Goal: Information Seeking & Learning: Learn about a topic

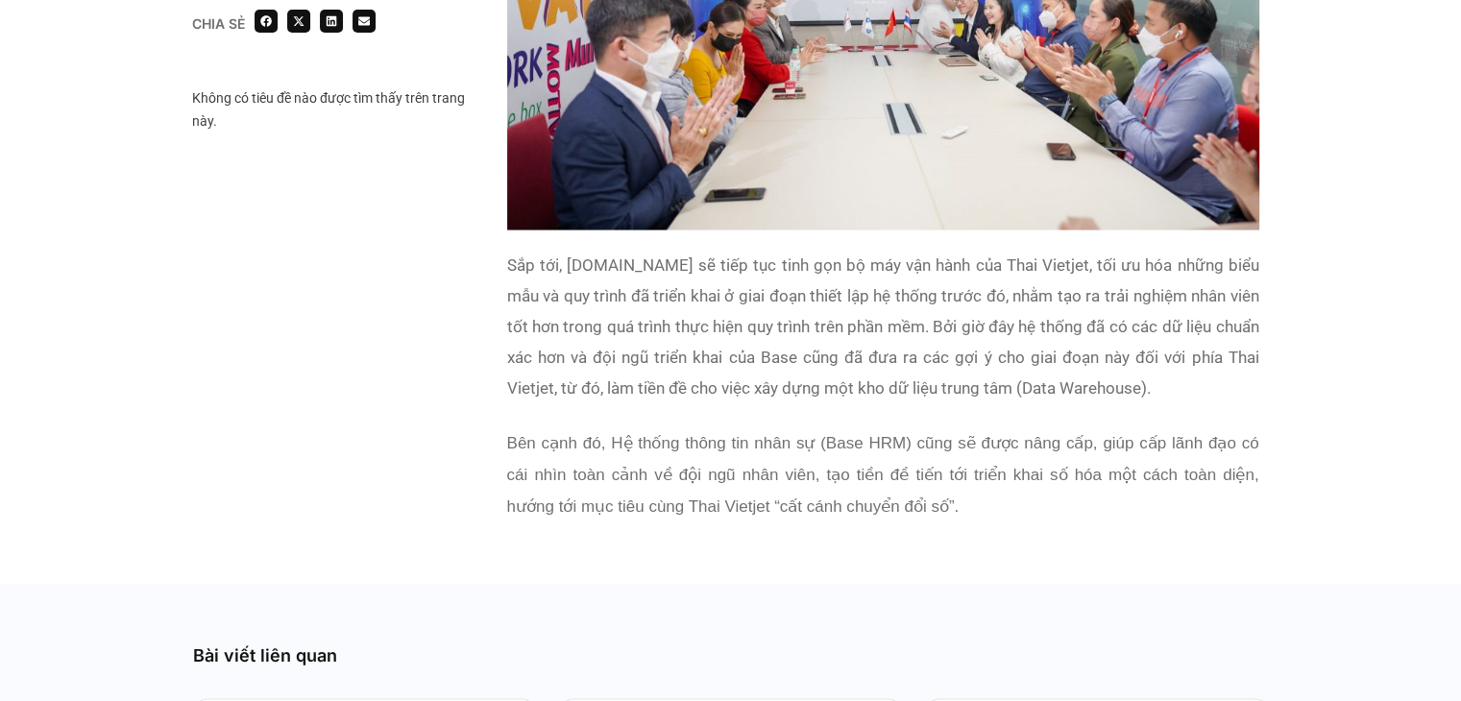
scroll to position [4035, 0]
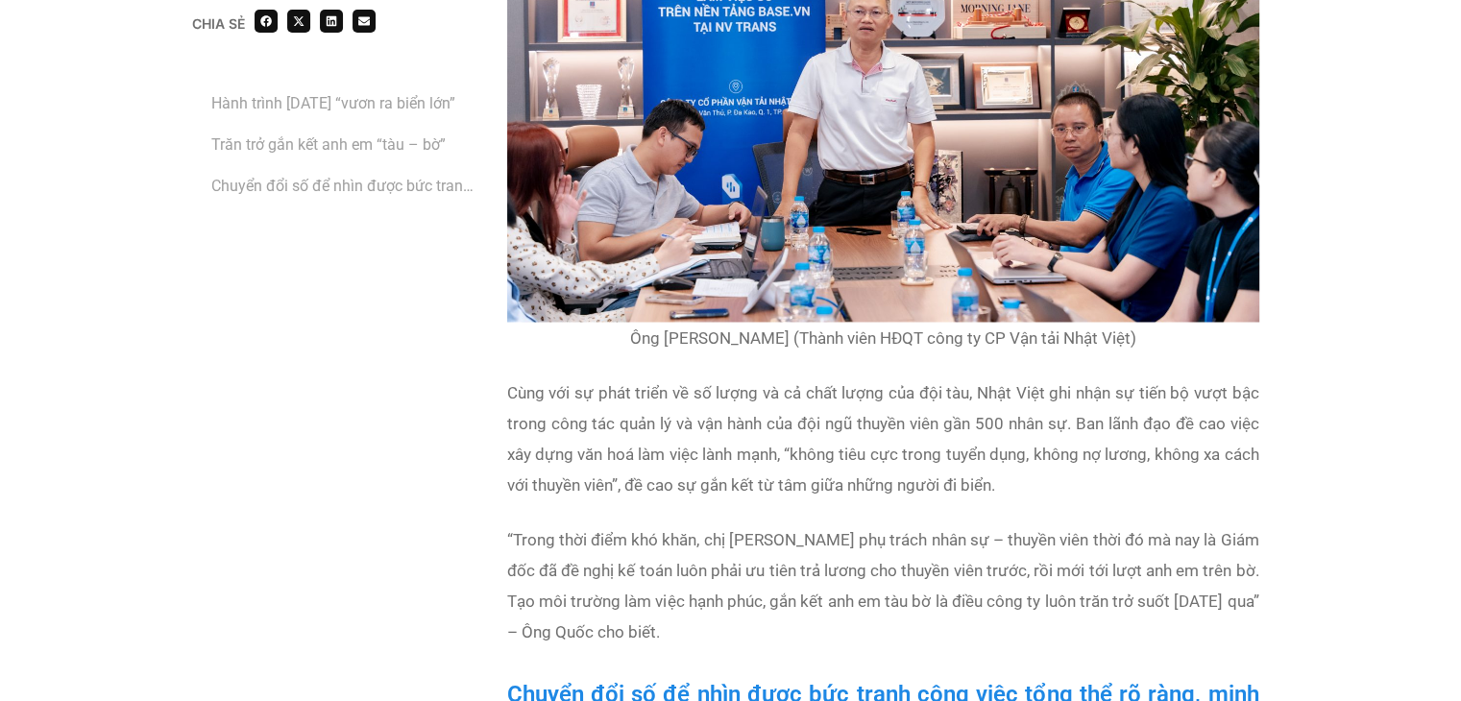
scroll to position [2978, 0]
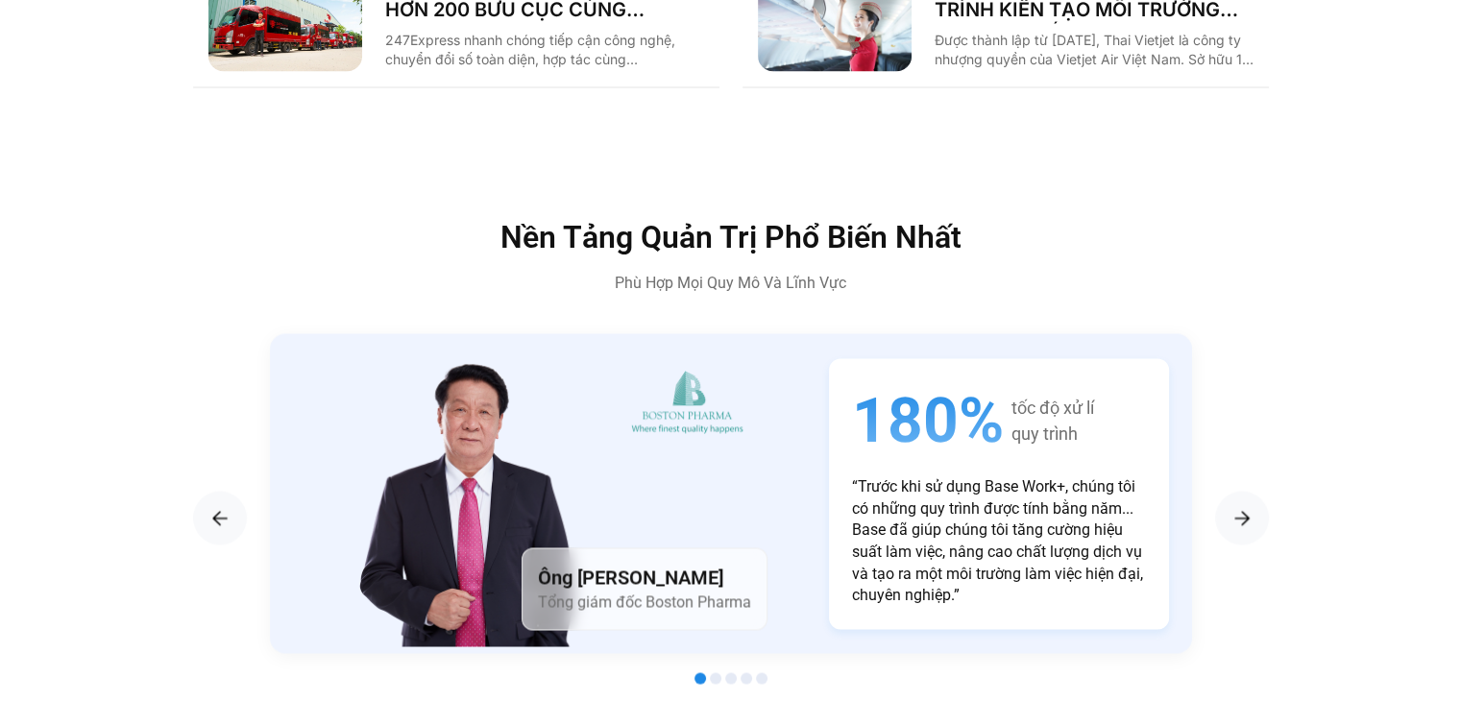
scroll to position [3215, 0]
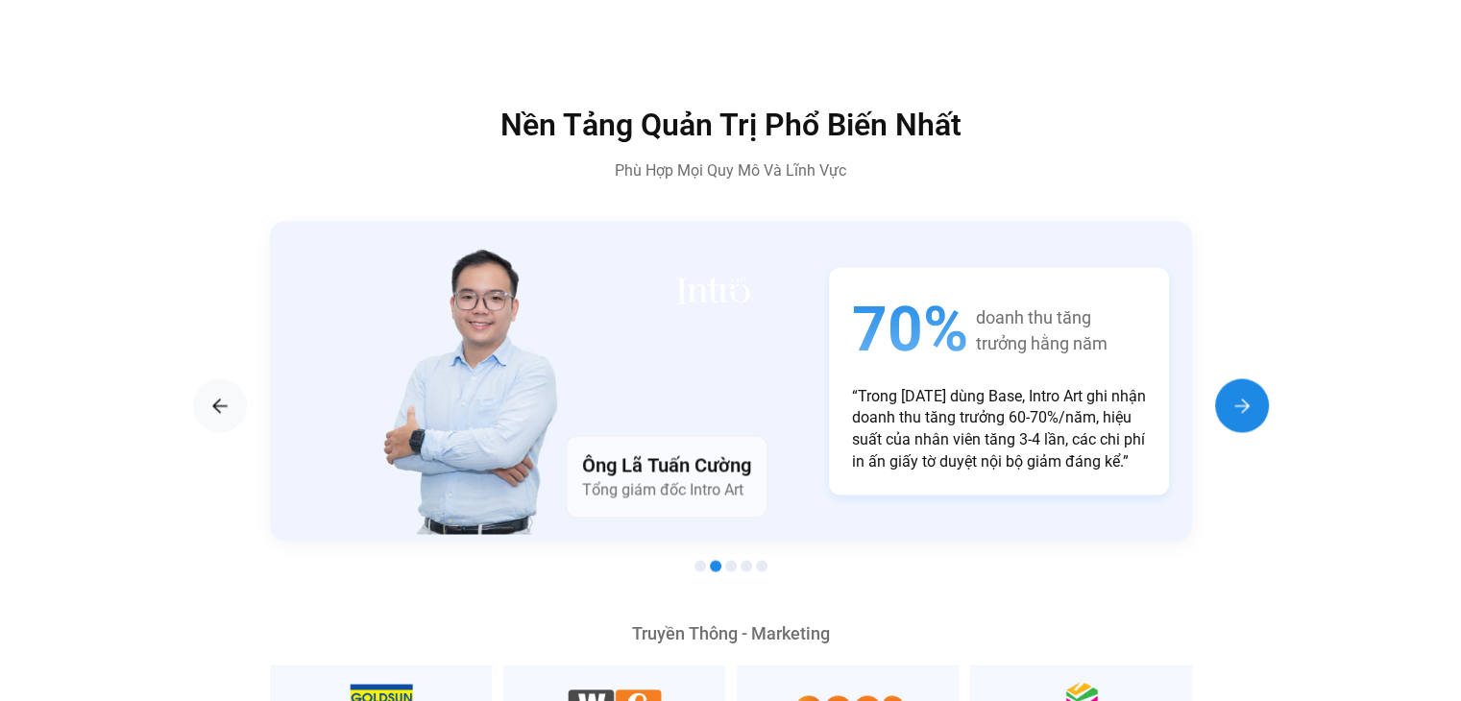
click at [1238, 394] on img "Next slide" at bounding box center [1242, 405] width 23 height 23
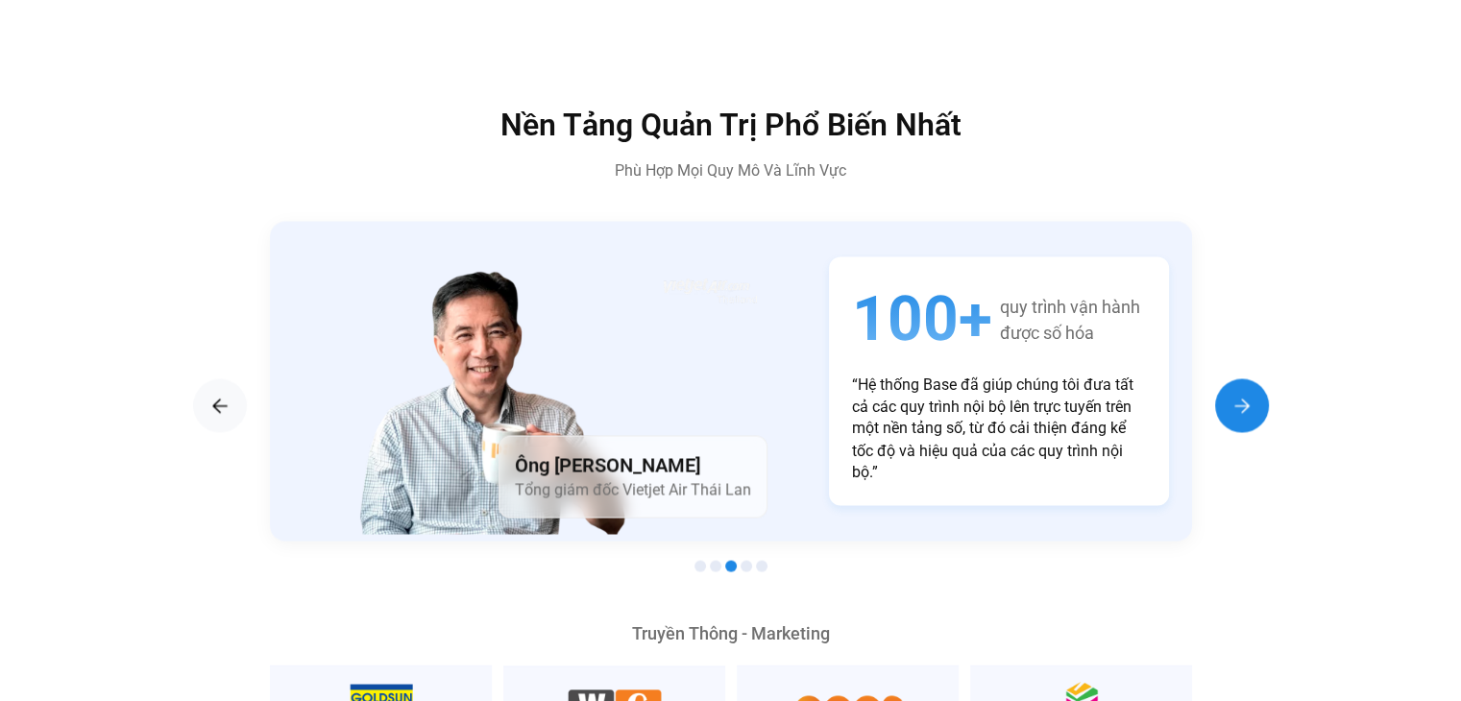
click at [1234, 394] on img "Next slide" at bounding box center [1242, 405] width 23 height 23
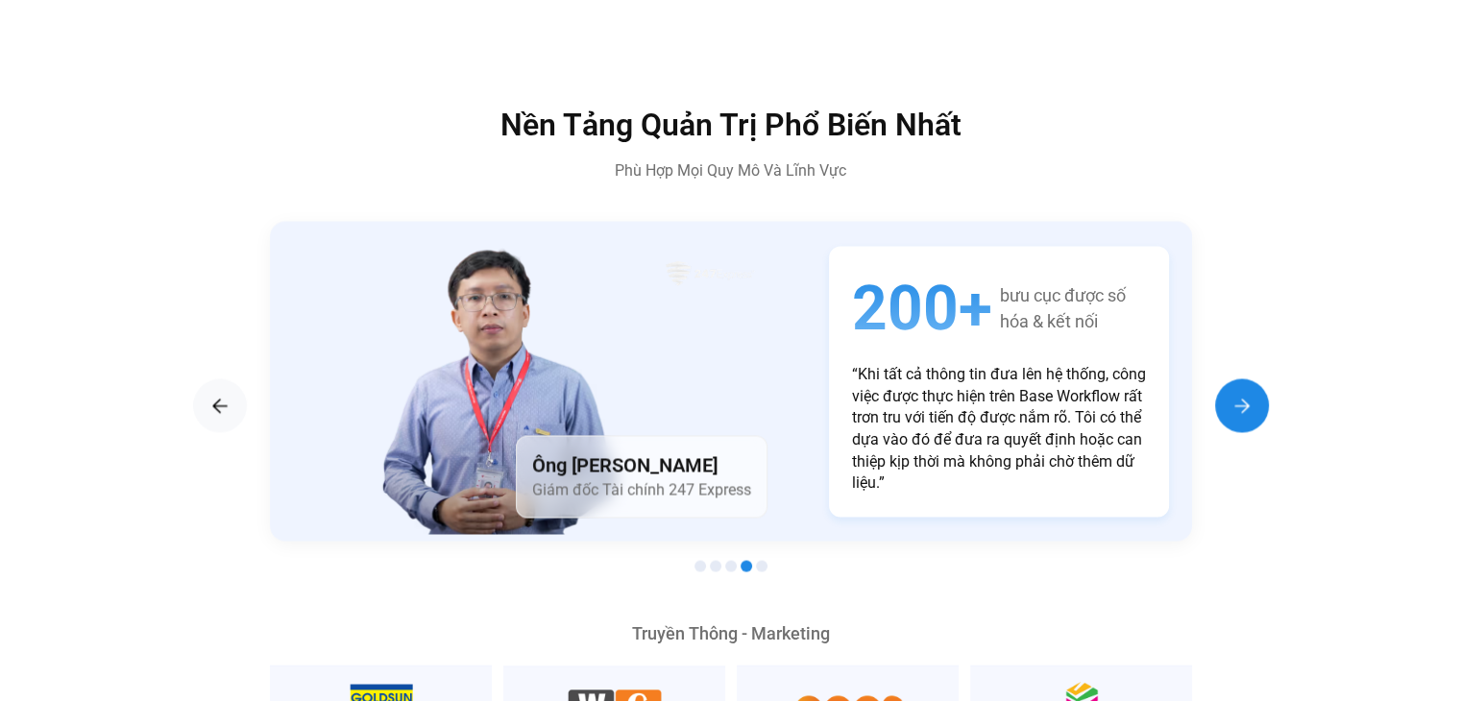
click at [1234, 394] on img "Next slide" at bounding box center [1242, 405] width 23 height 23
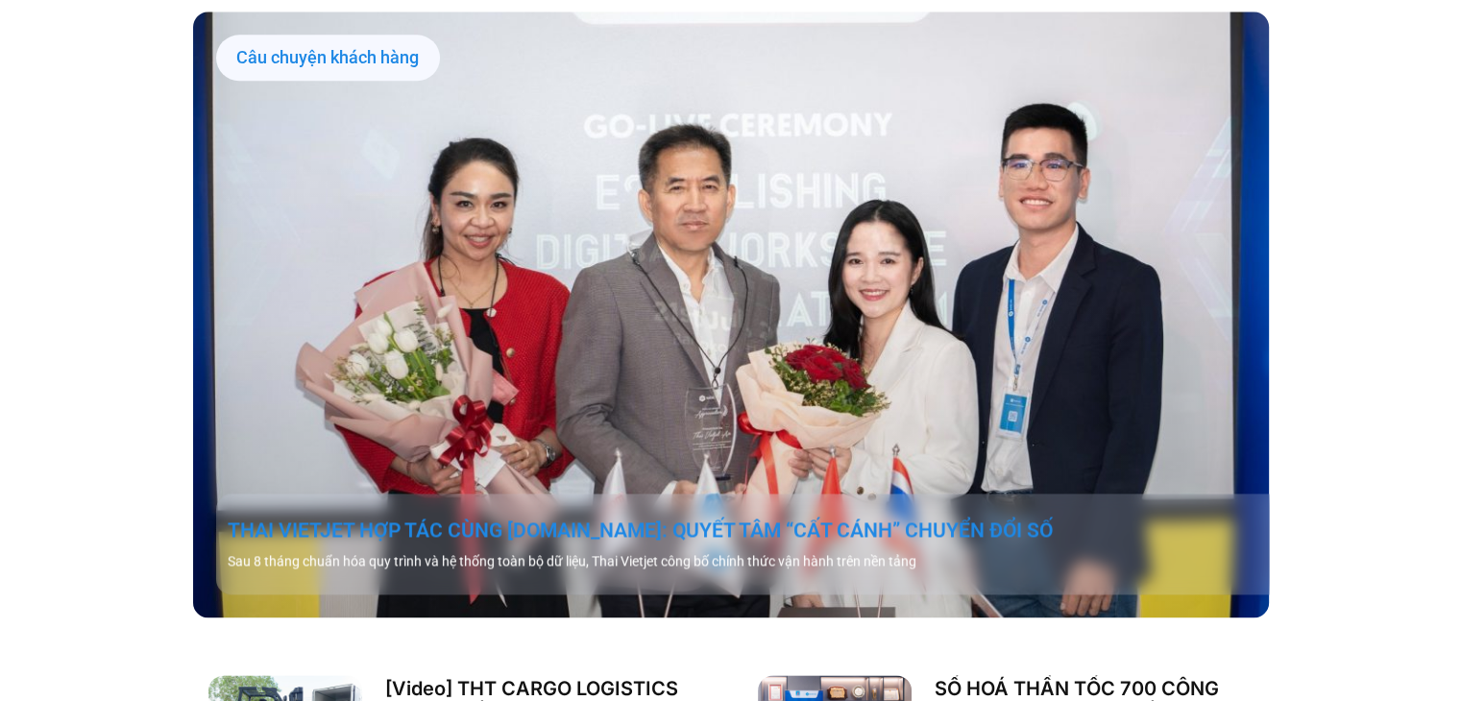
scroll to position [1870, 0]
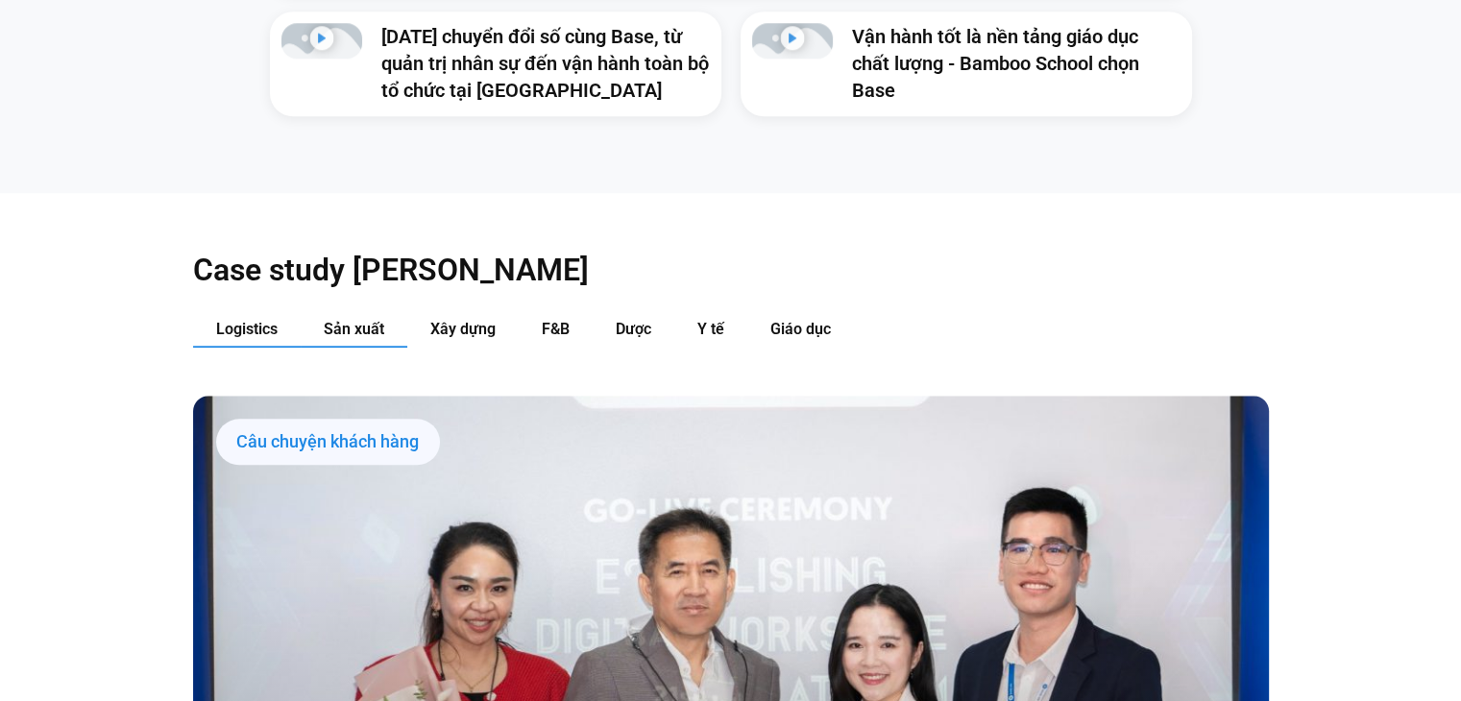
click at [344, 320] on span "Sản xuất" at bounding box center [354, 329] width 61 height 18
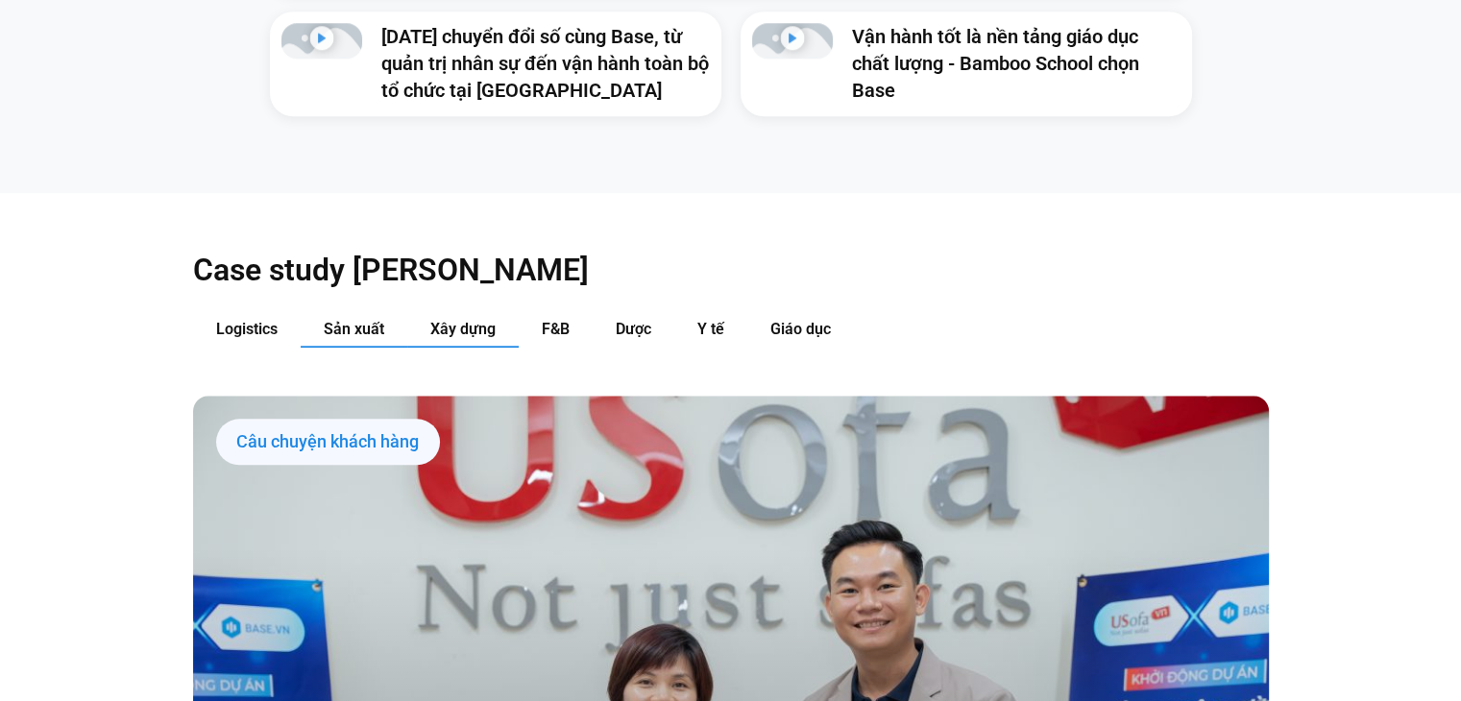
drag, startPoint x: 411, startPoint y: 303, endPoint x: 472, endPoint y: 304, distance: 60.5
click at [416, 312] on button "Xây dựng" at bounding box center [462, 330] width 111 height 36
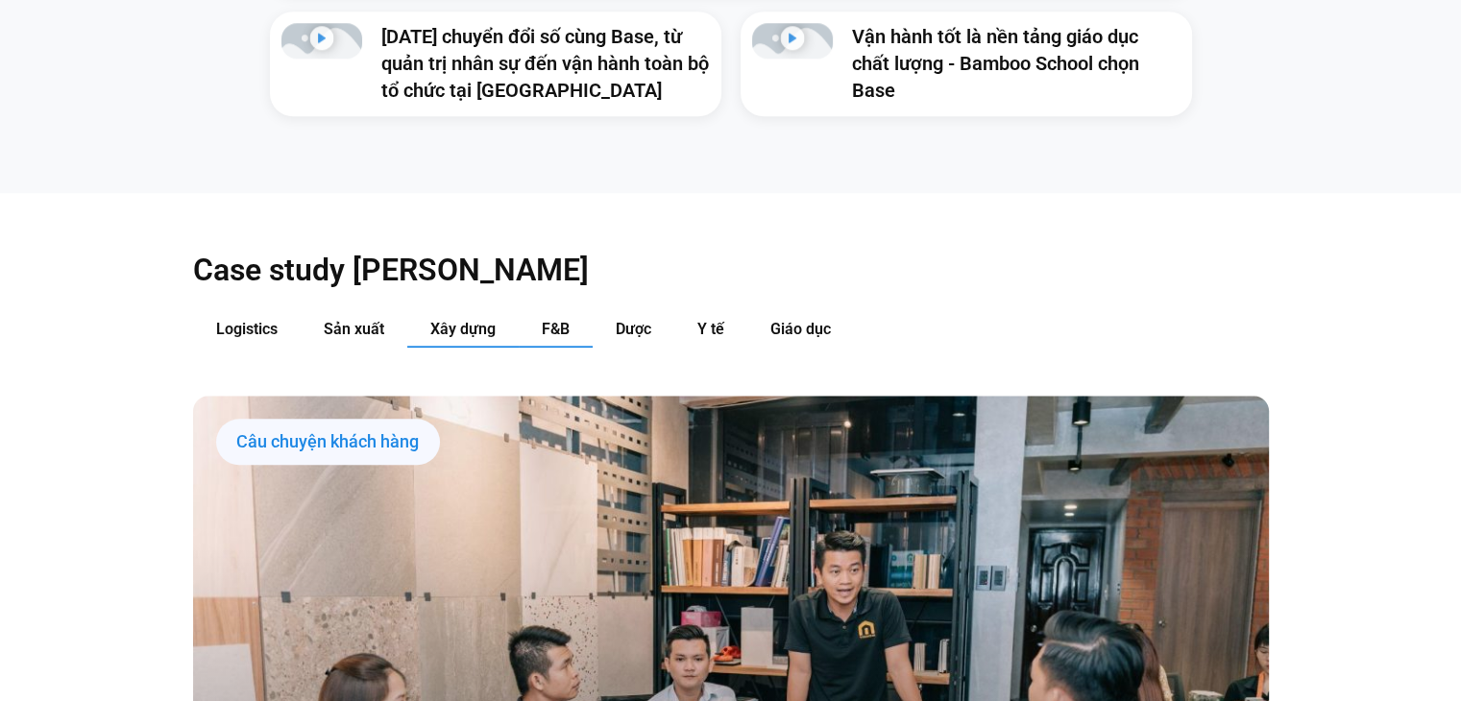
click at [562, 320] on span "F&B" at bounding box center [556, 329] width 28 height 18
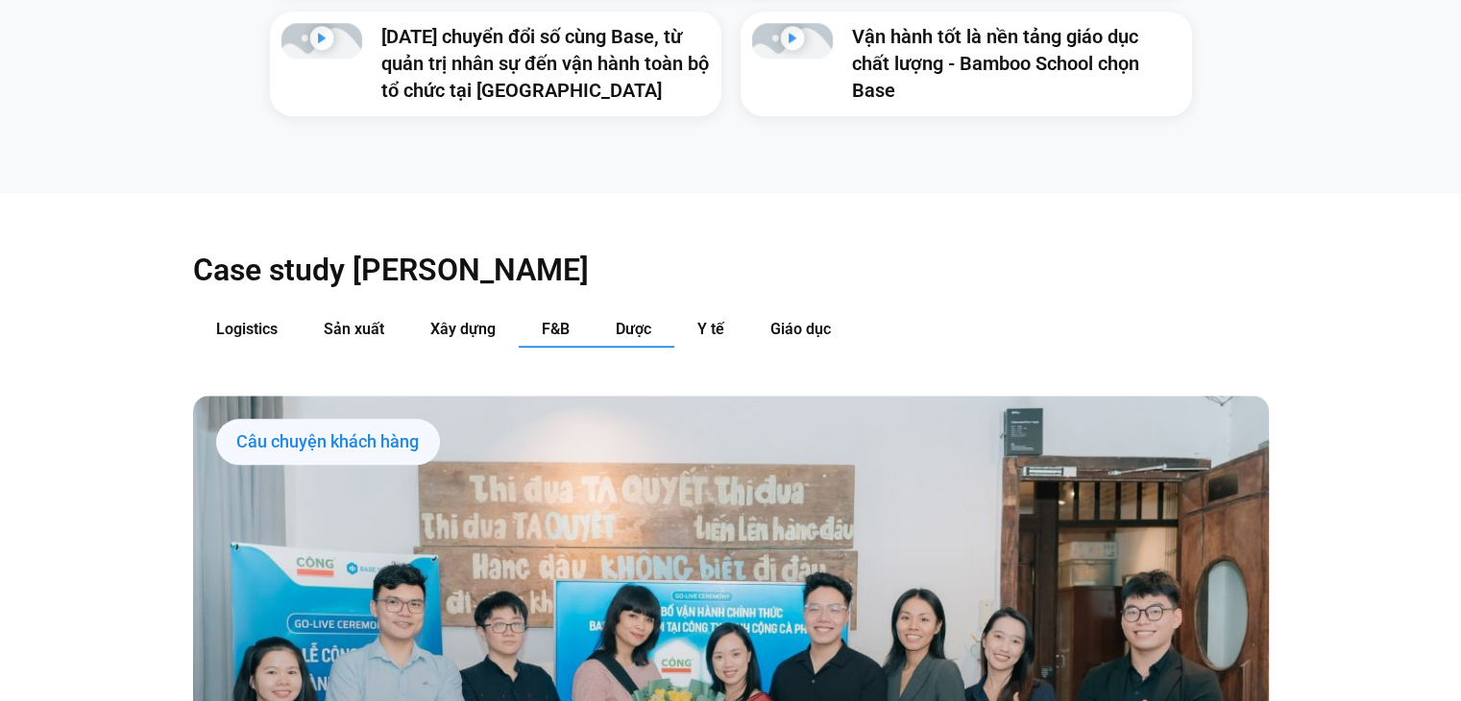
click at [625, 320] on span "Dược" at bounding box center [634, 329] width 36 height 18
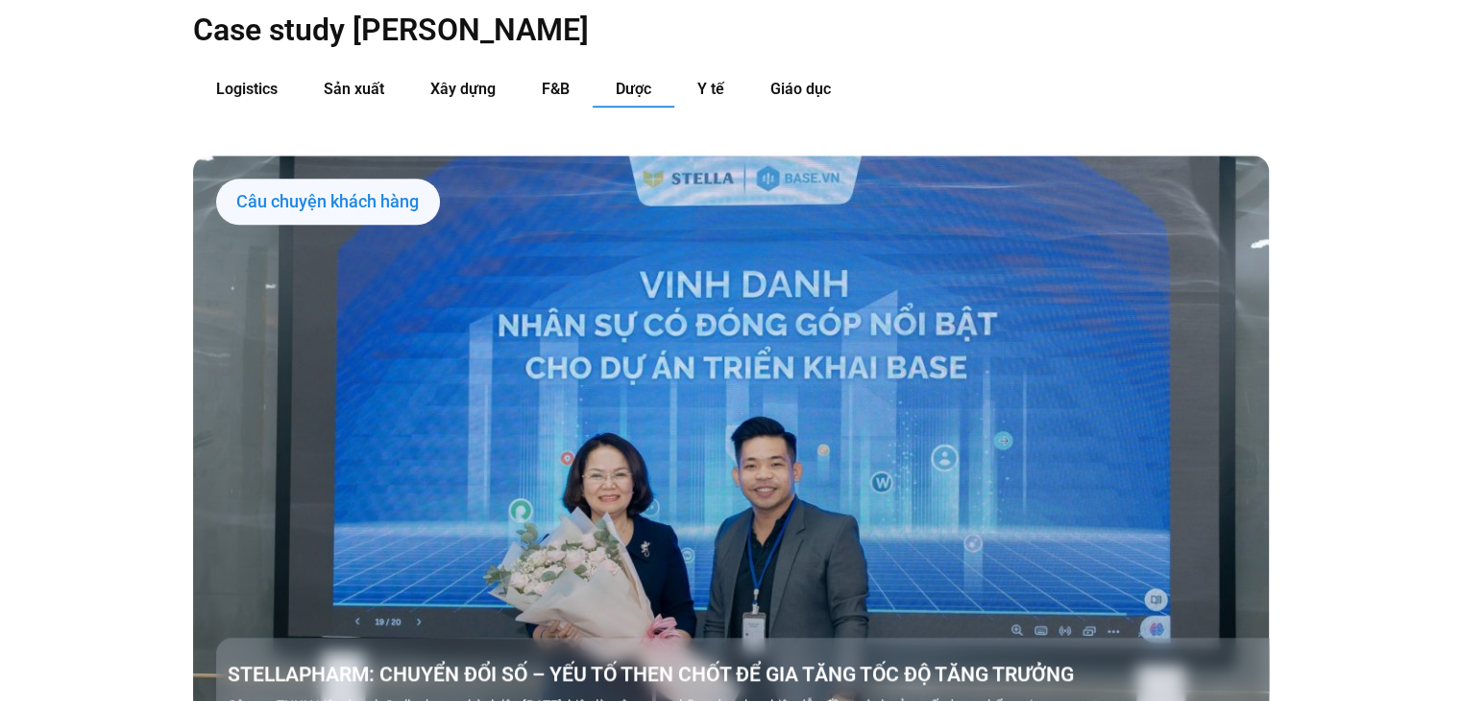
scroll to position [2063, 0]
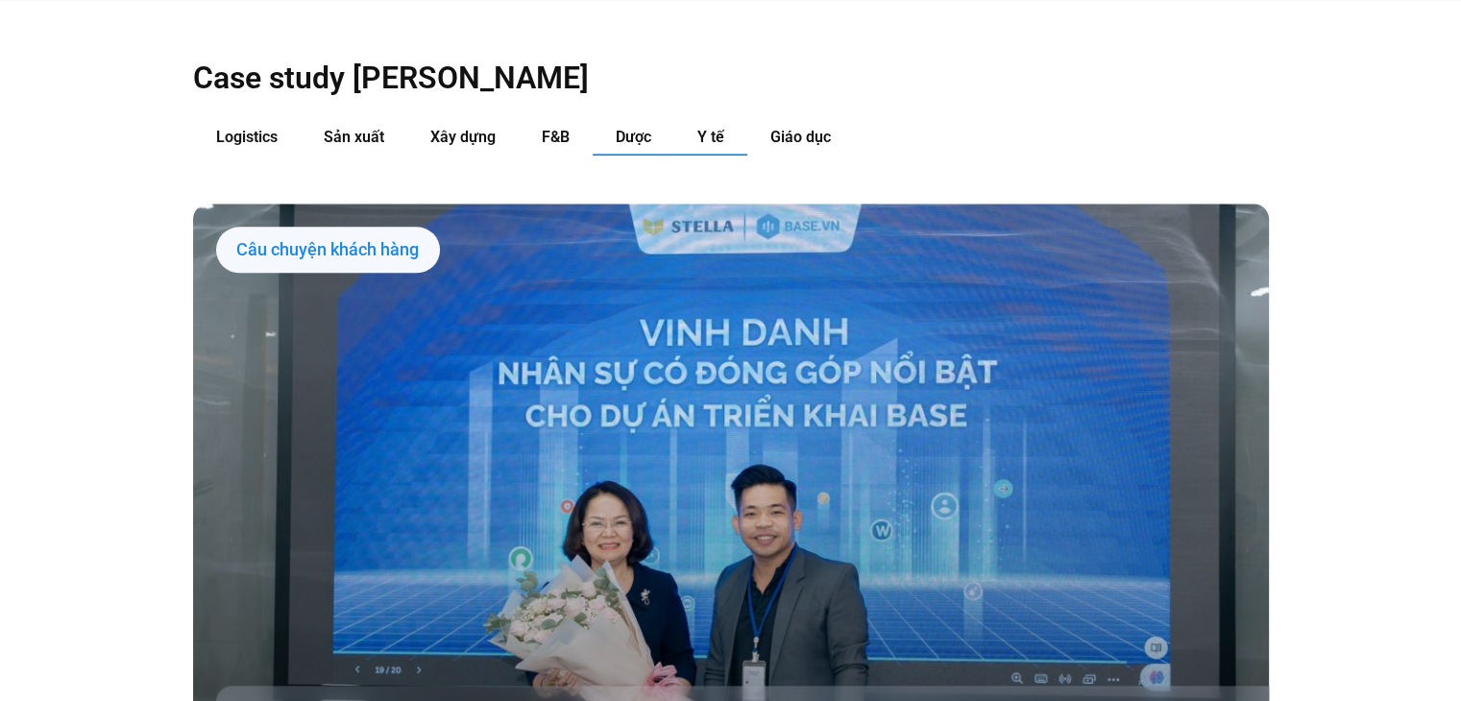
click at [713, 120] on button "Y tế" at bounding box center [710, 138] width 73 height 36
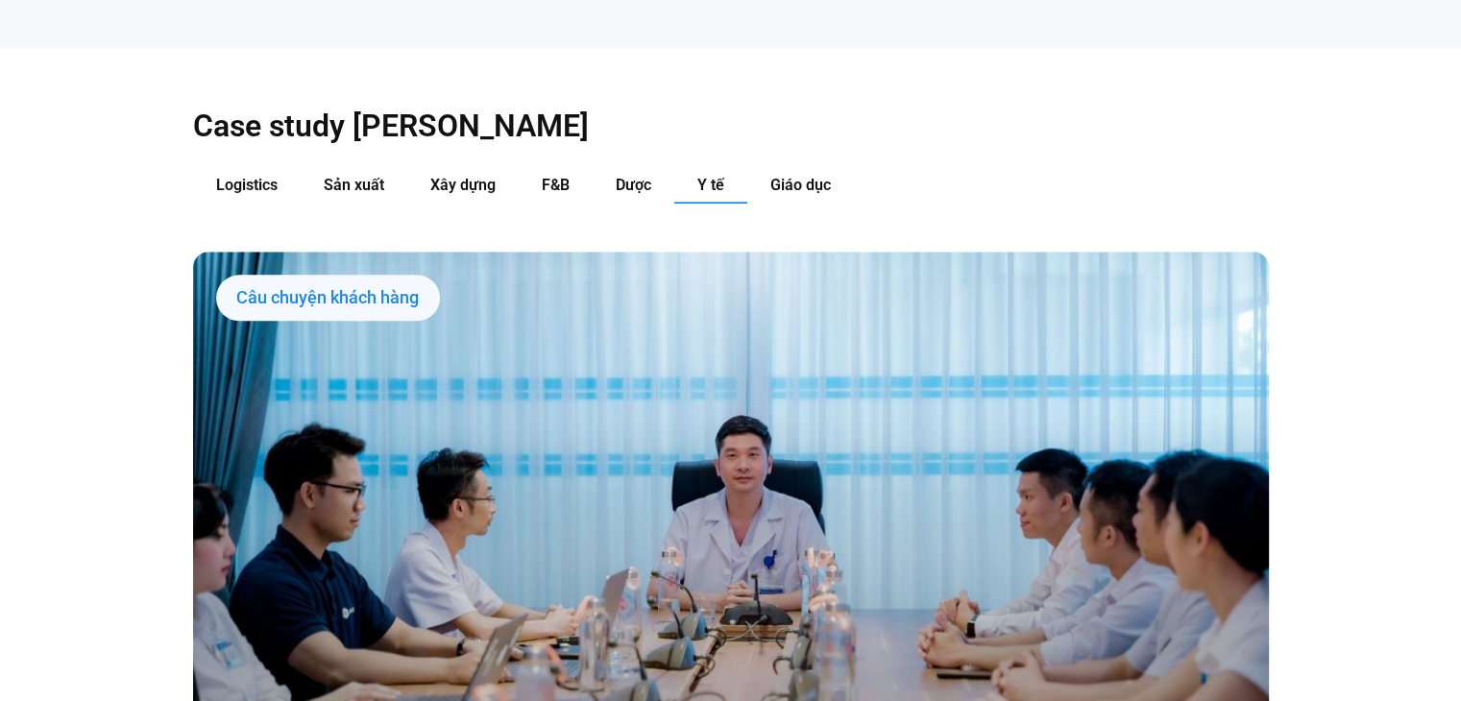
scroll to position [1967, 0]
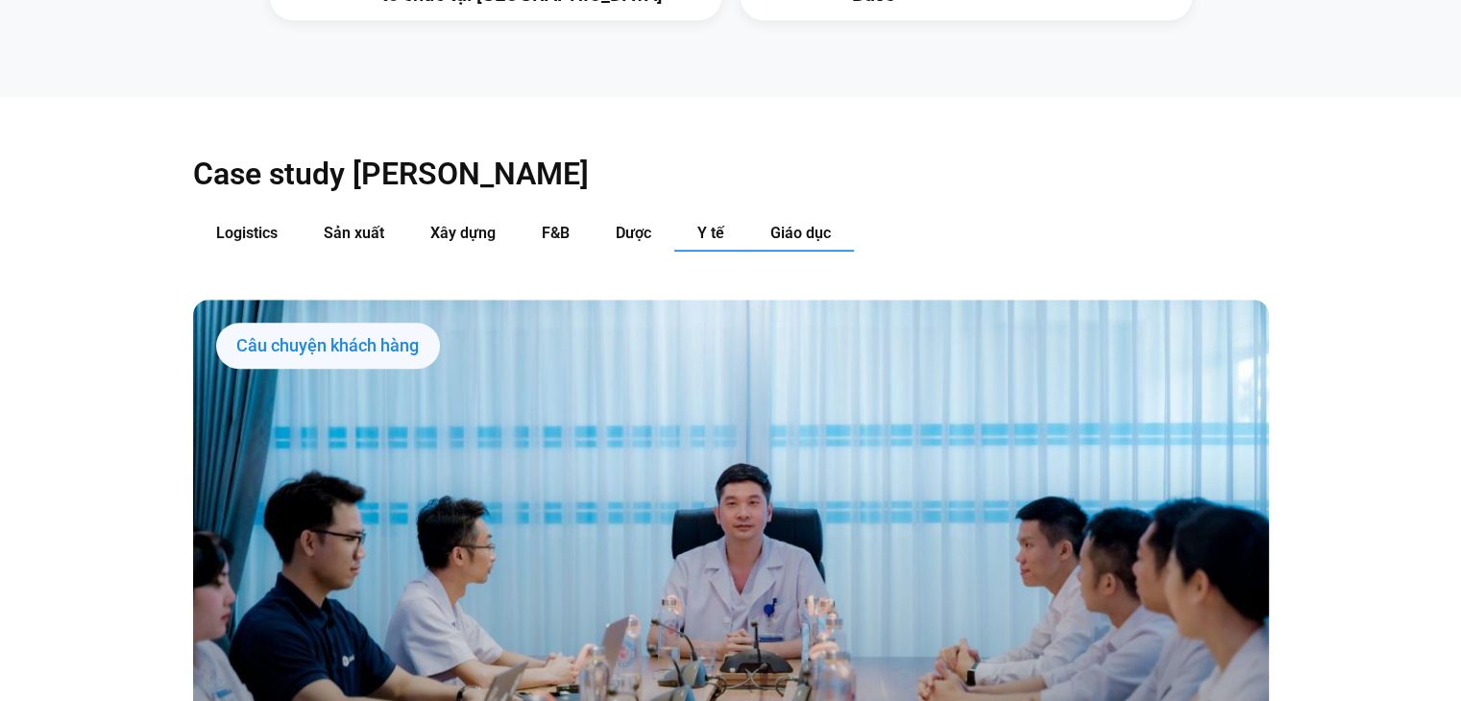
click at [812, 216] on button "Giáo dục" at bounding box center [800, 234] width 107 height 36
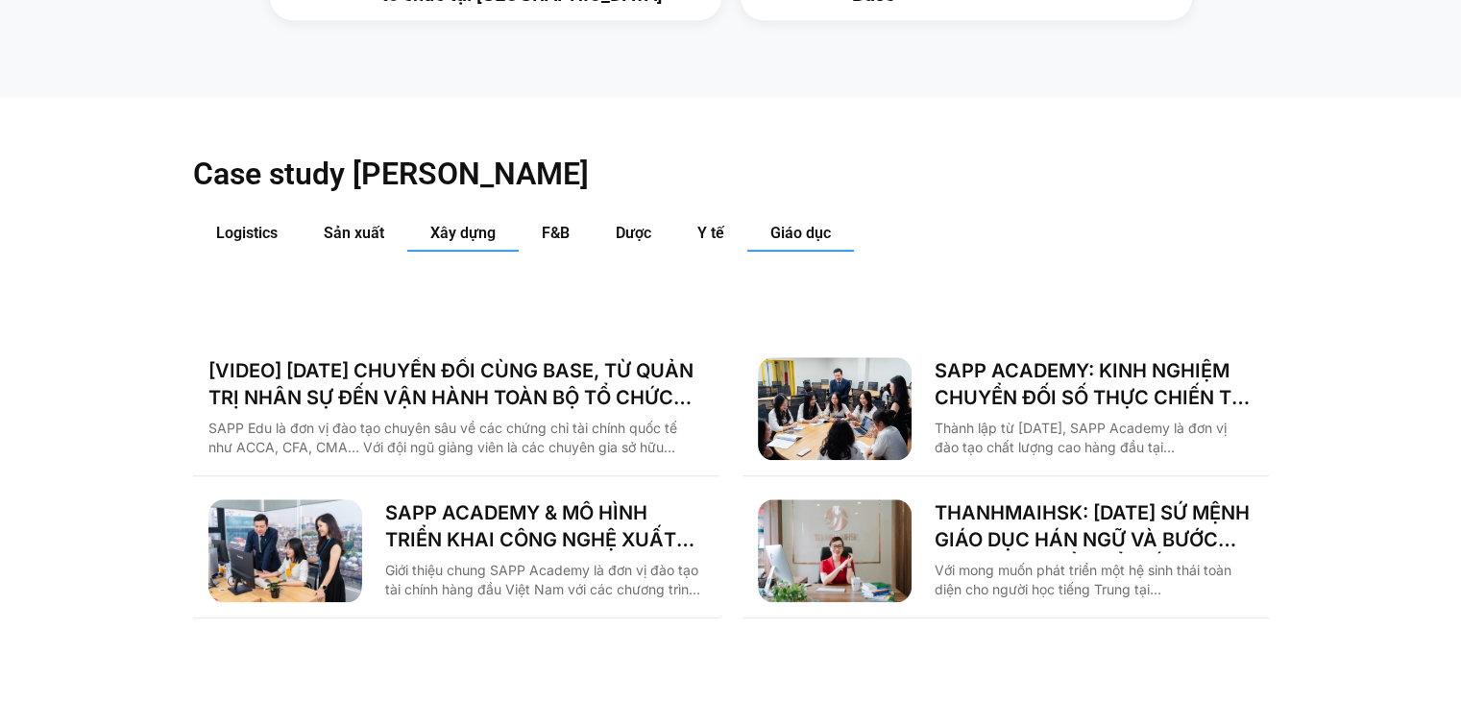
click at [510, 216] on button "Xây dựng" at bounding box center [462, 234] width 111 height 36
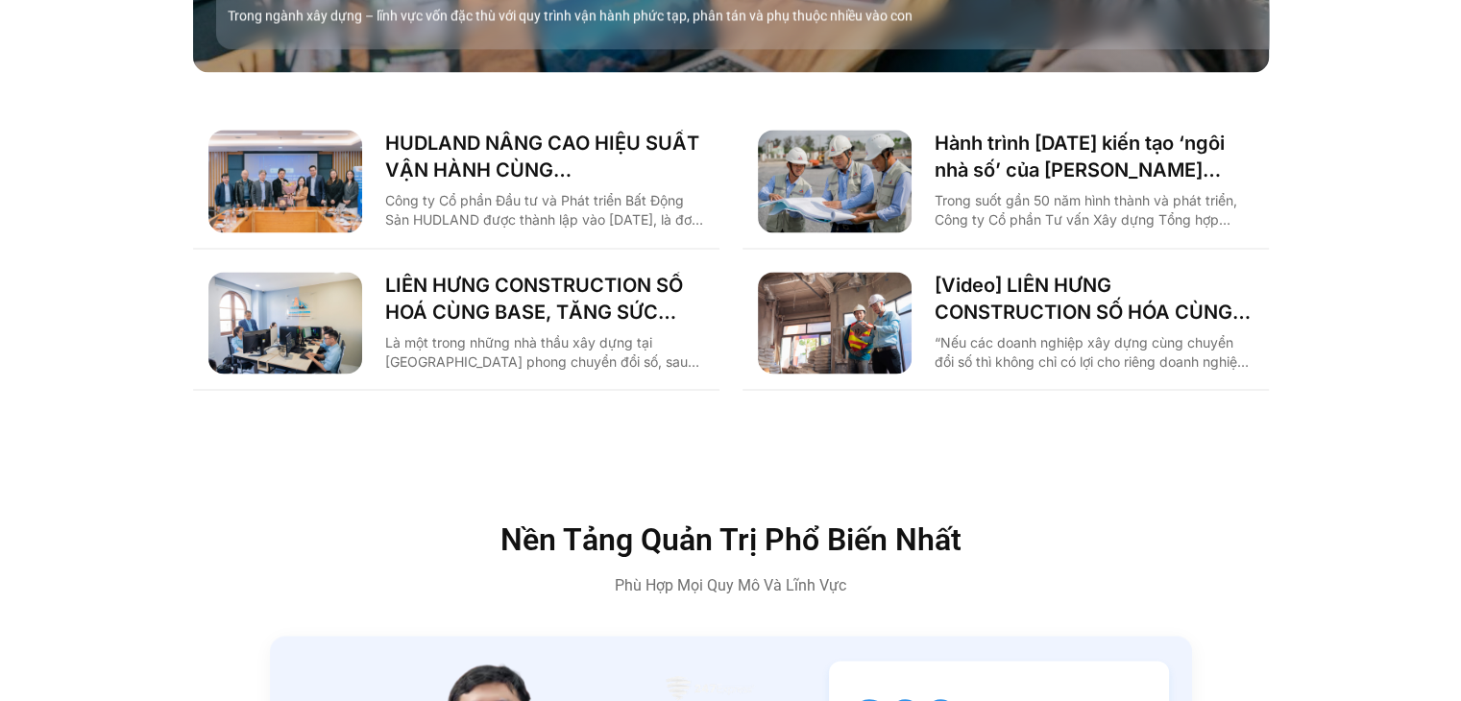
scroll to position [2639, 0]
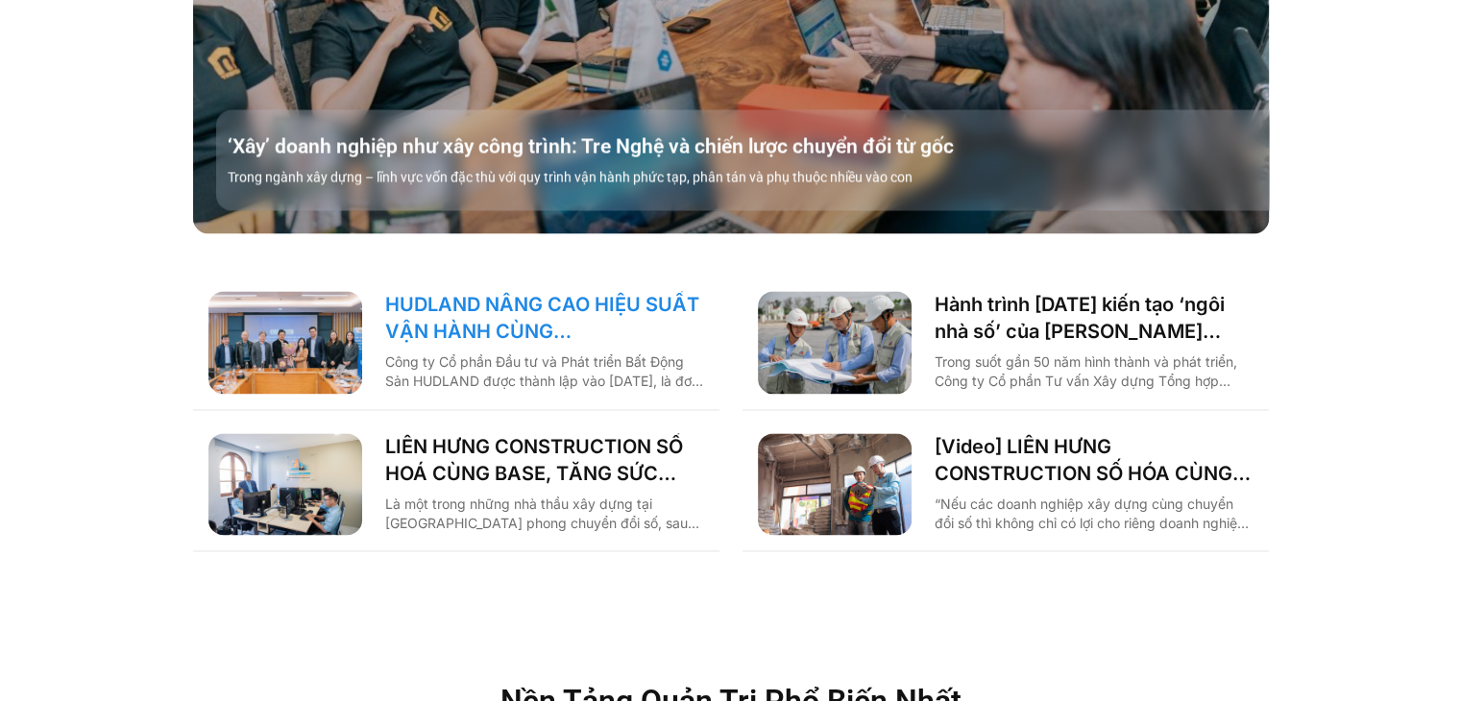
click at [575, 291] on link "HUDLAND NÂNG CAO HIỆU SUẤT VẬN HÀNH CÙNG BASE.VN" at bounding box center [544, 318] width 319 height 54
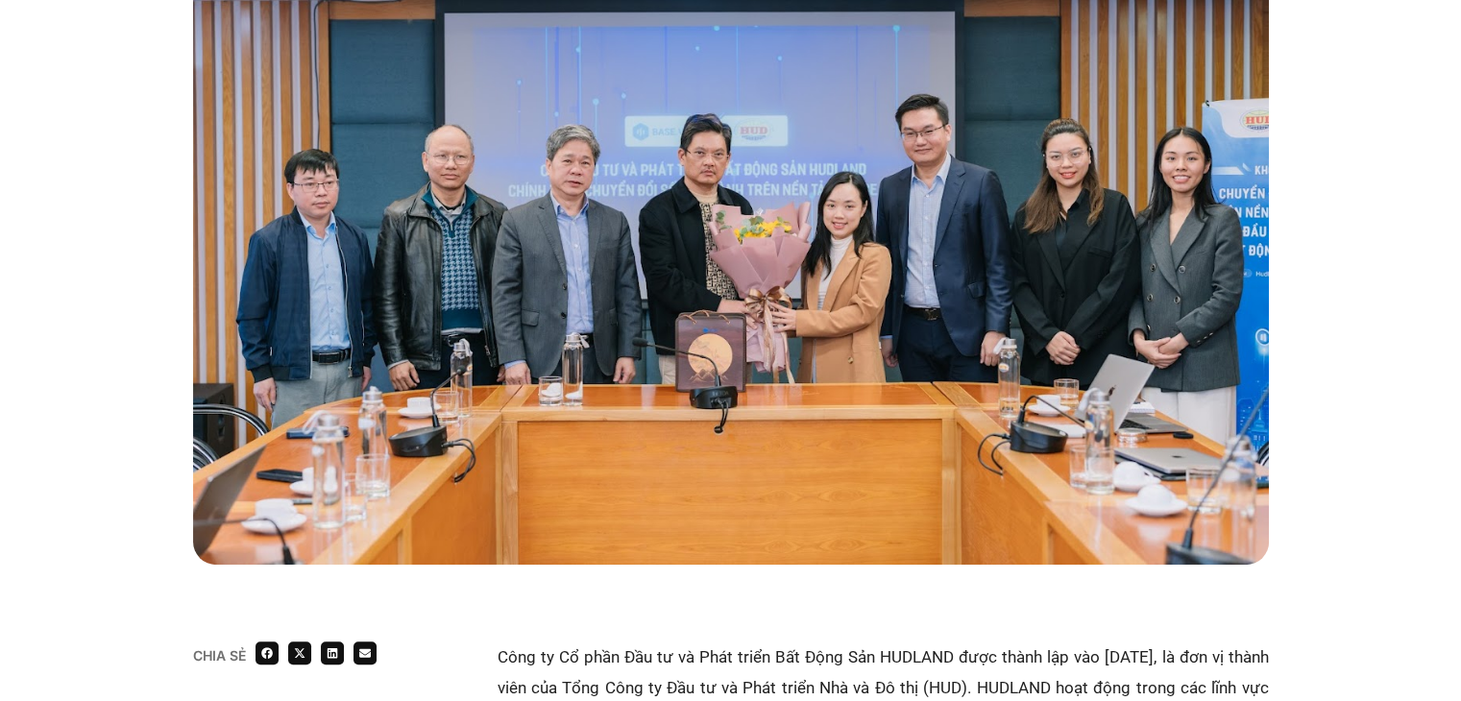
scroll to position [961, 0]
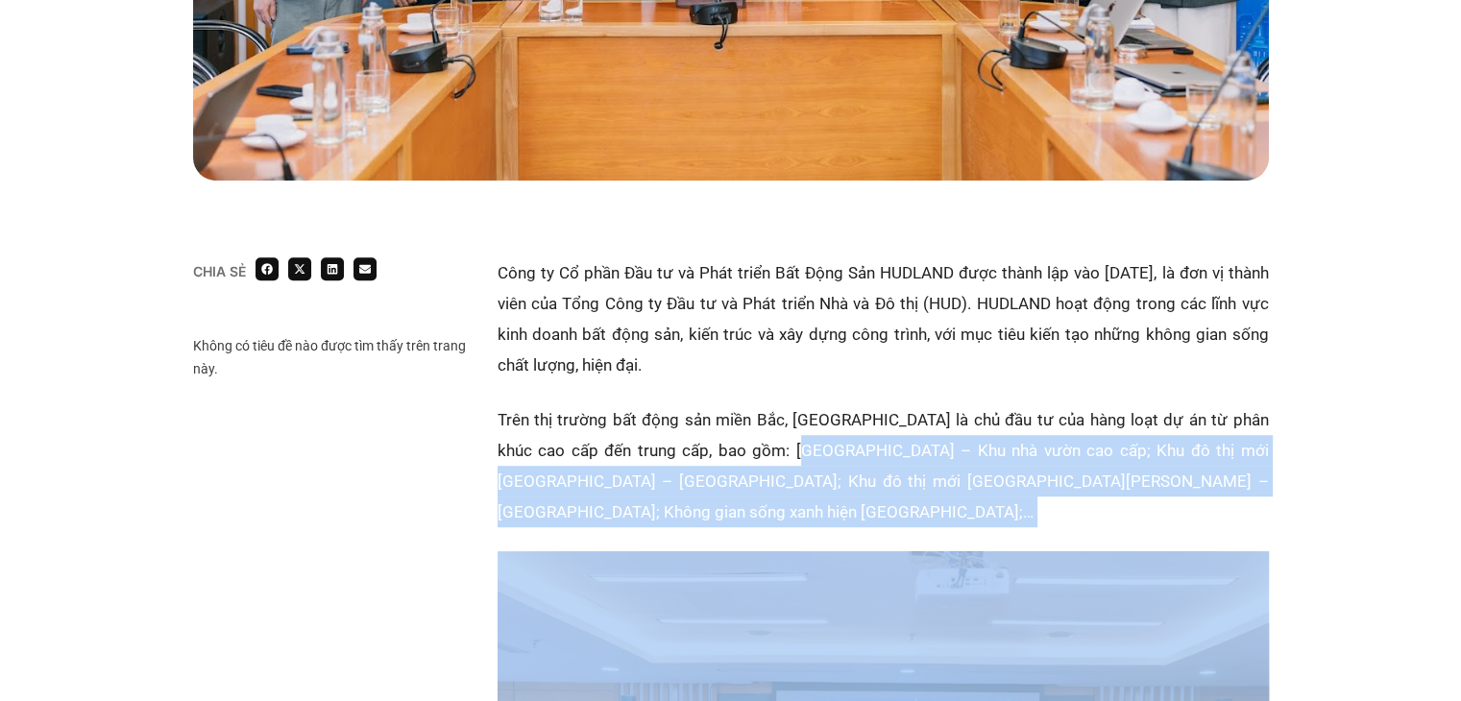
drag, startPoint x: 776, startPoint y: 447, endPoint x: 1063, endPoint y: 528, distance: 297.7
click at [1146, 473] on p "Trên thị trường bất động sản miền Bắc, HUDLAND là chủ đầu tư của hàng loạt dự á…" at bounding box center [883, 465] width 771 height 123
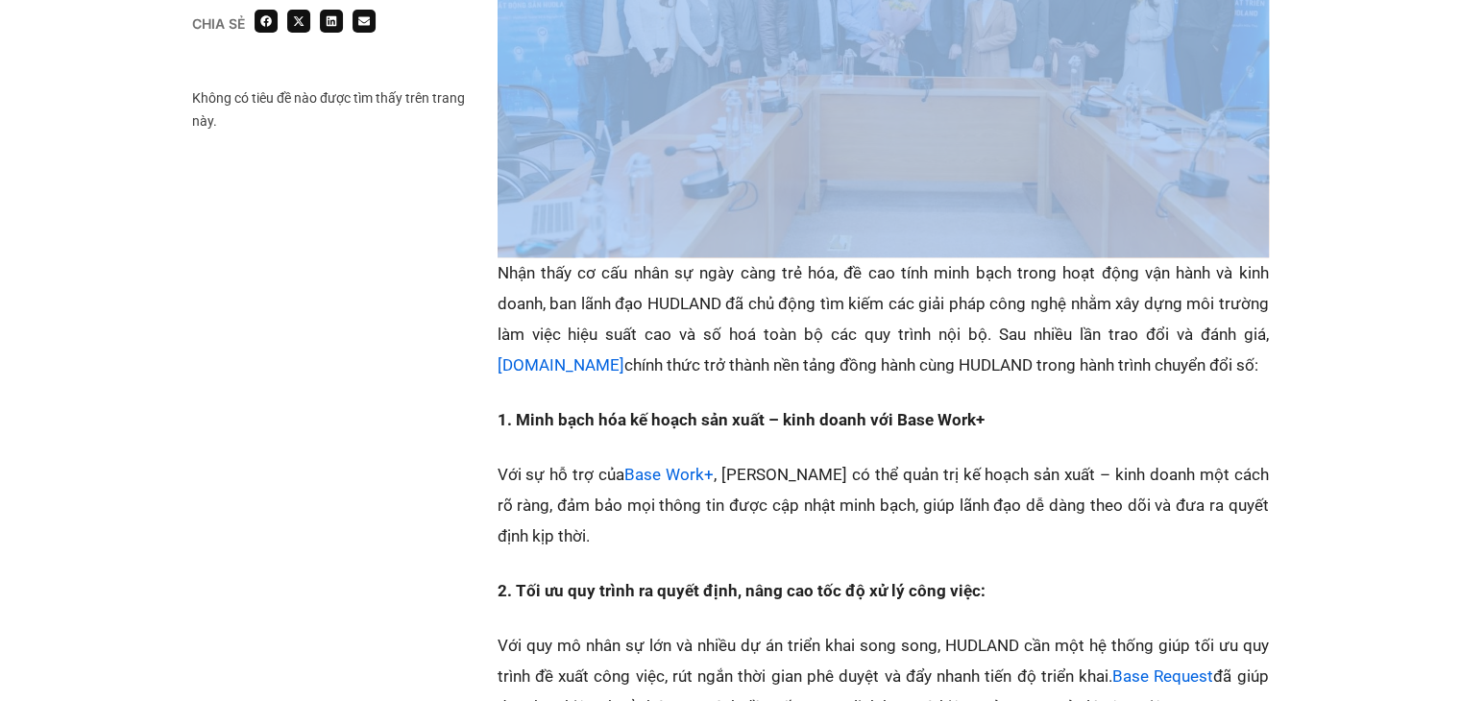
scroll to position [2017, 0]
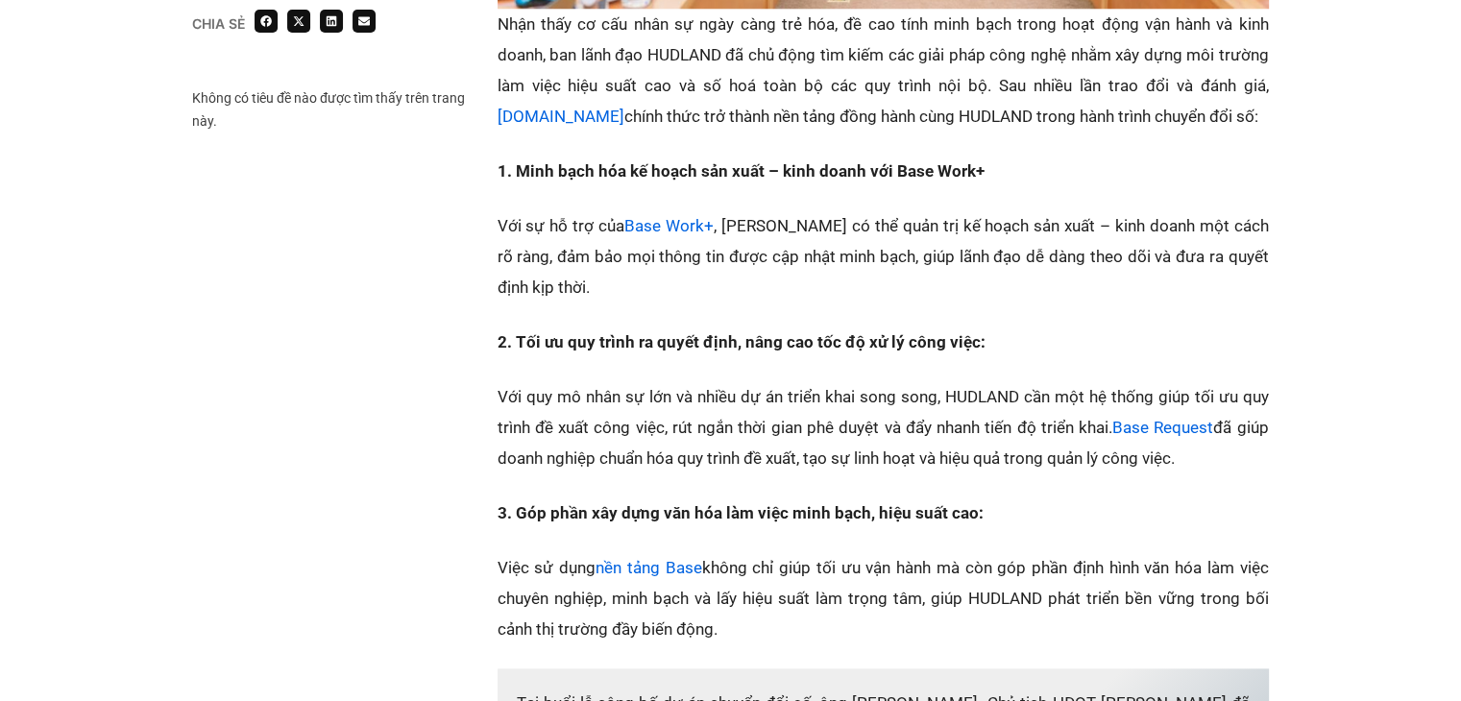
click at [717, 161] on strong "1. Minh bạch hóa kế hoạch sản xuất – kinh doanh với Base Work+" at bounding box center [741, 170] width 487 height 19
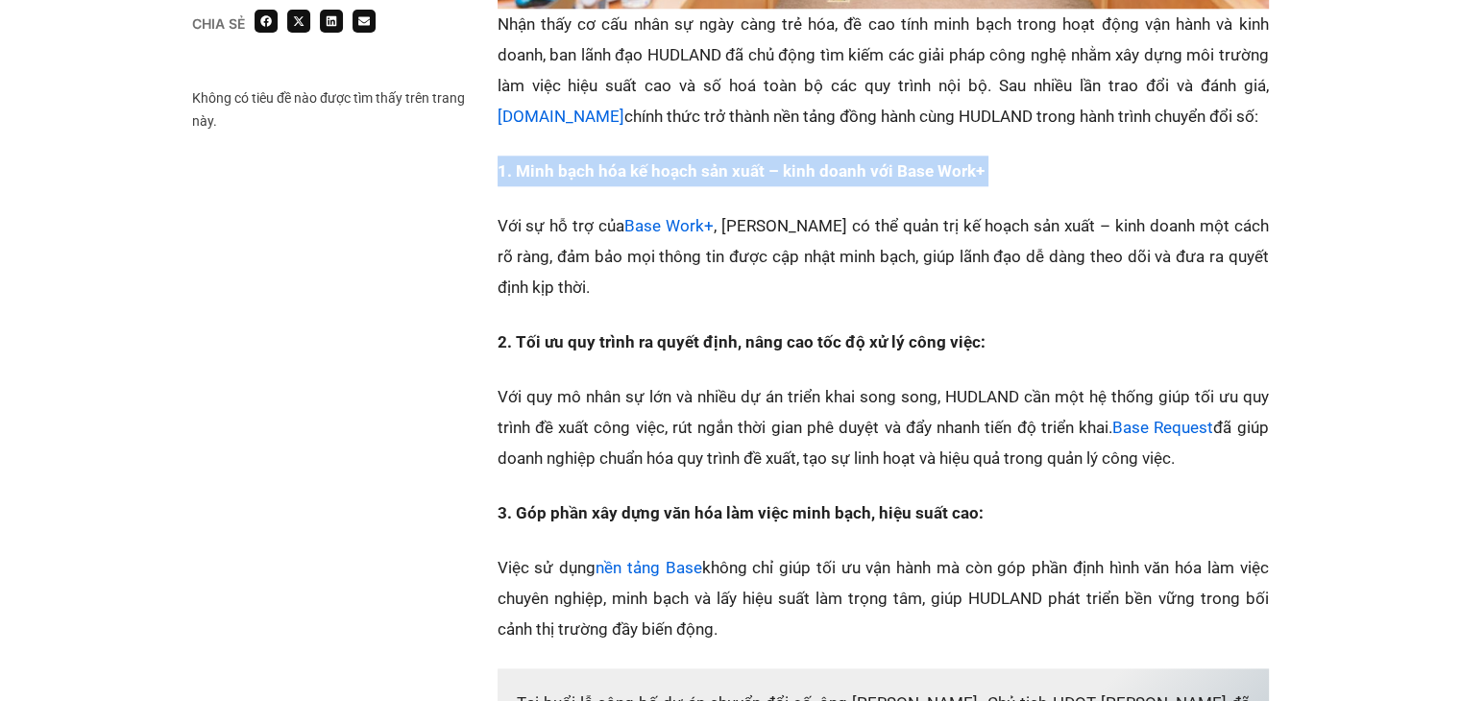
click at [717, 161] on strong "1. Minh bạch hóa kế hoạch sản xuất – kinh doanh với Base Work+" at bounding box center [741, 170] width 487 height 19
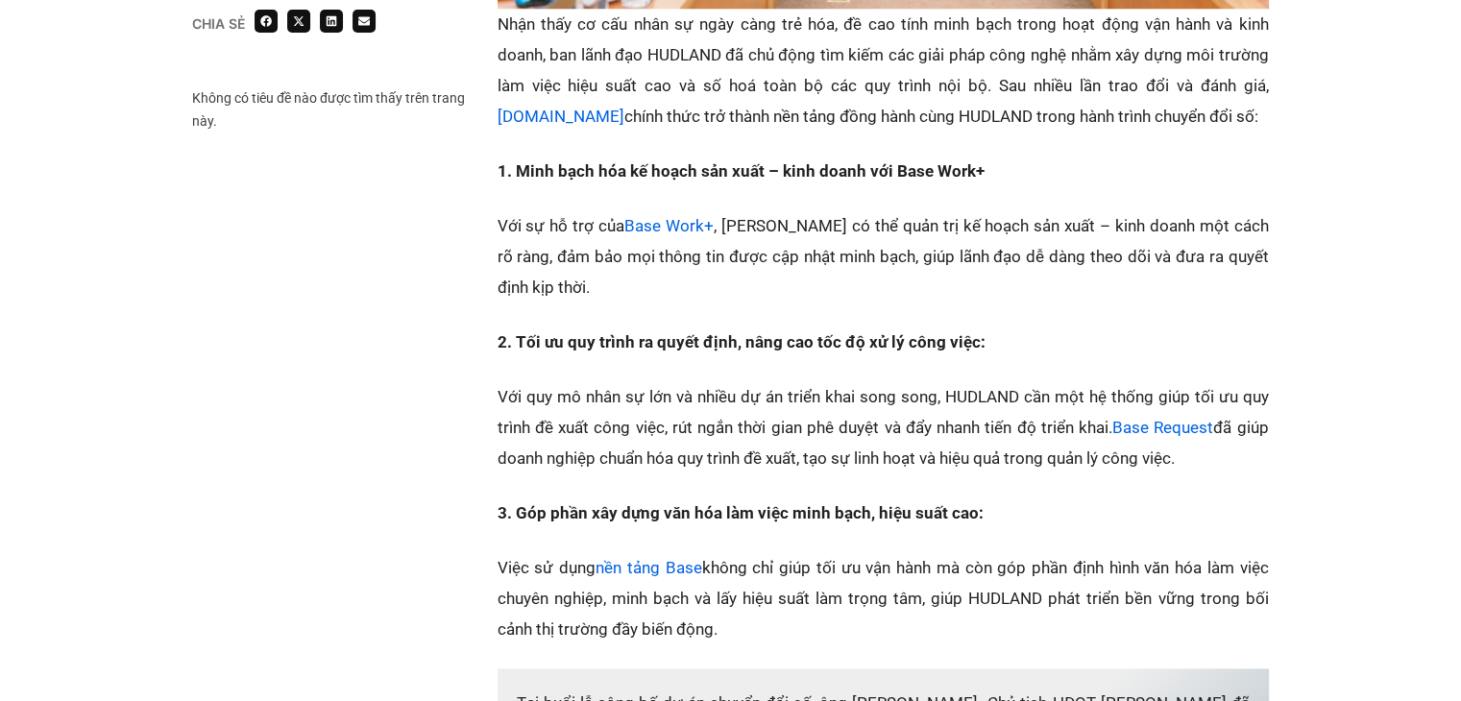
click at [723, 265] on p "Với sự hỗ trợ của Base Work+ , HUDLAND có thể quản trị kế hoạch sản xuất – kinh…" at bounding box center [883, 256] width 771 height 92
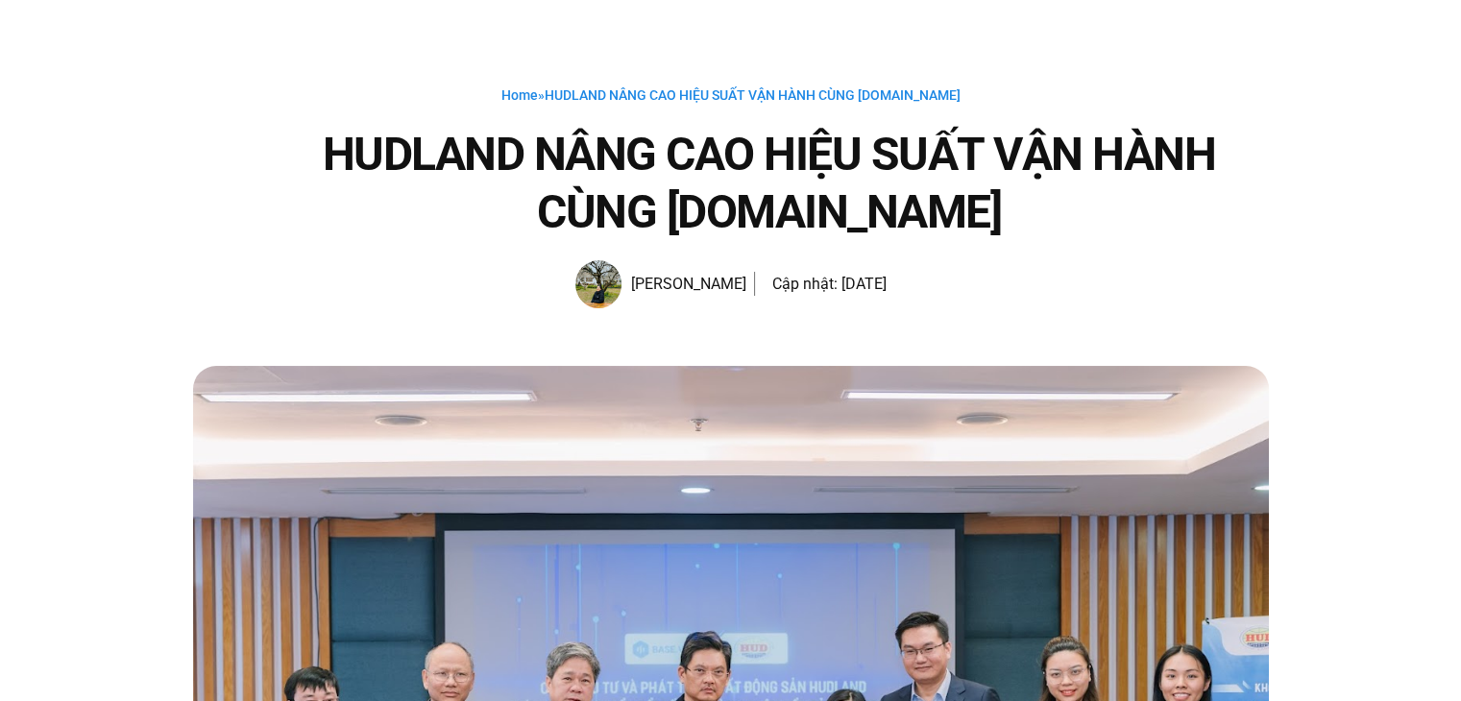
scroll to position [0, 0]
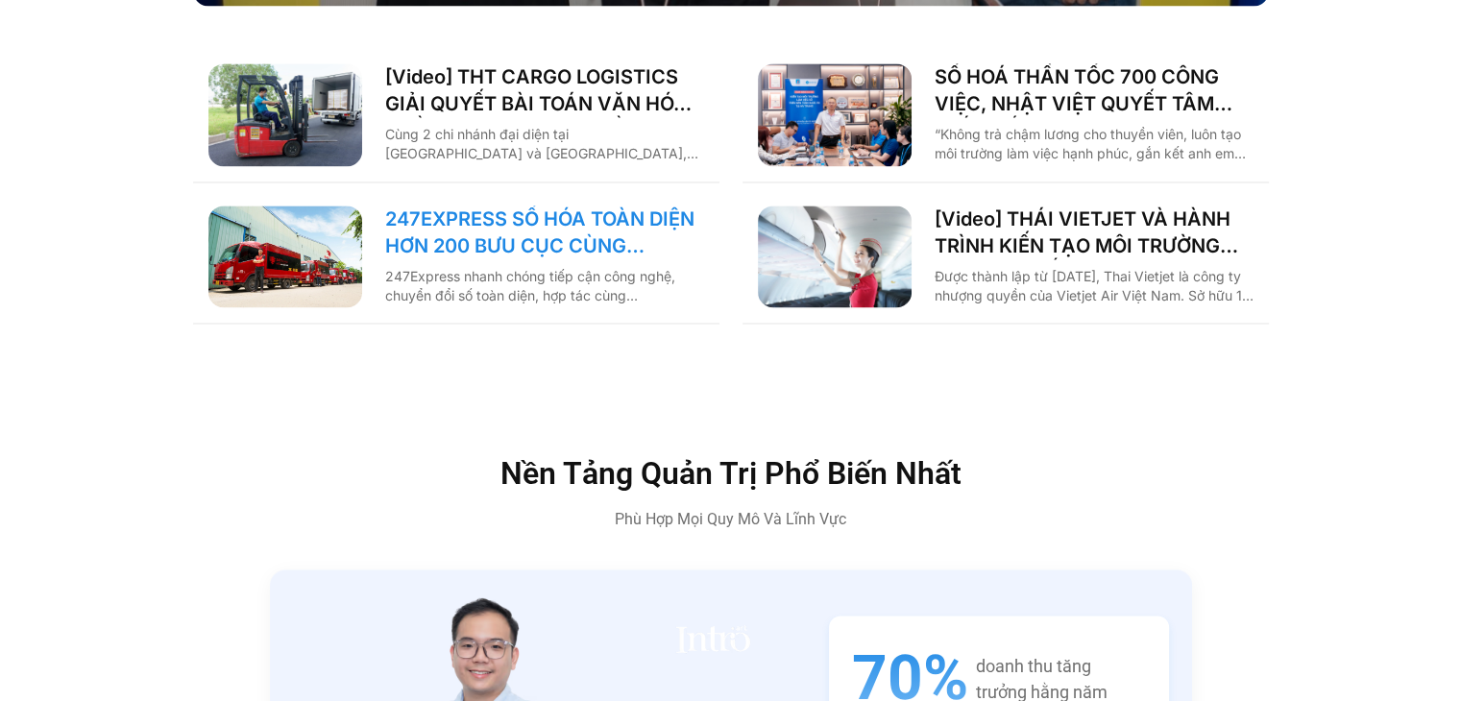
scroll to position [2838, 0]
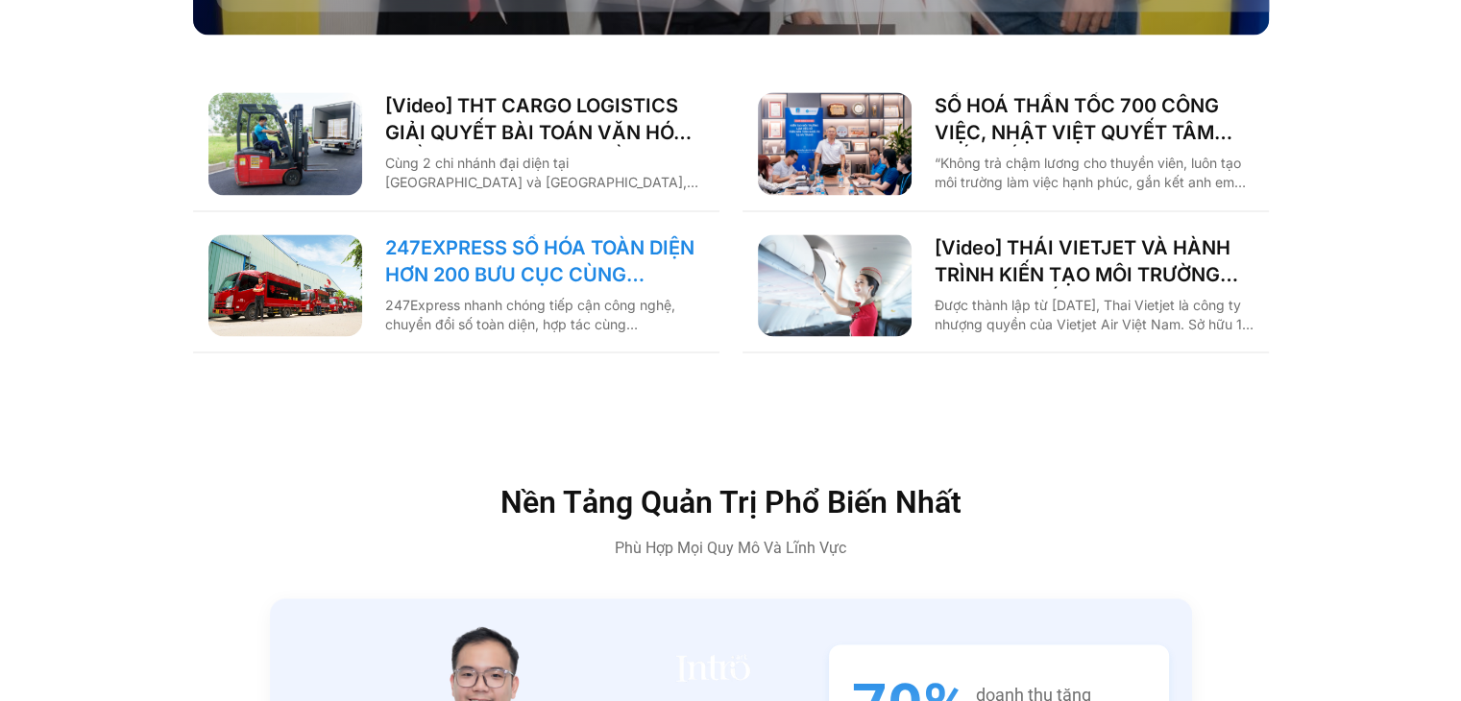
click at [533, 234] on link "247EXPRESS SỐ HÓA TOÀN DIỆN HƠN 200 BƯU CỤC CÙNG [DOMAIN_NAME]" at bounding box center [544, 261] width 319 height 54
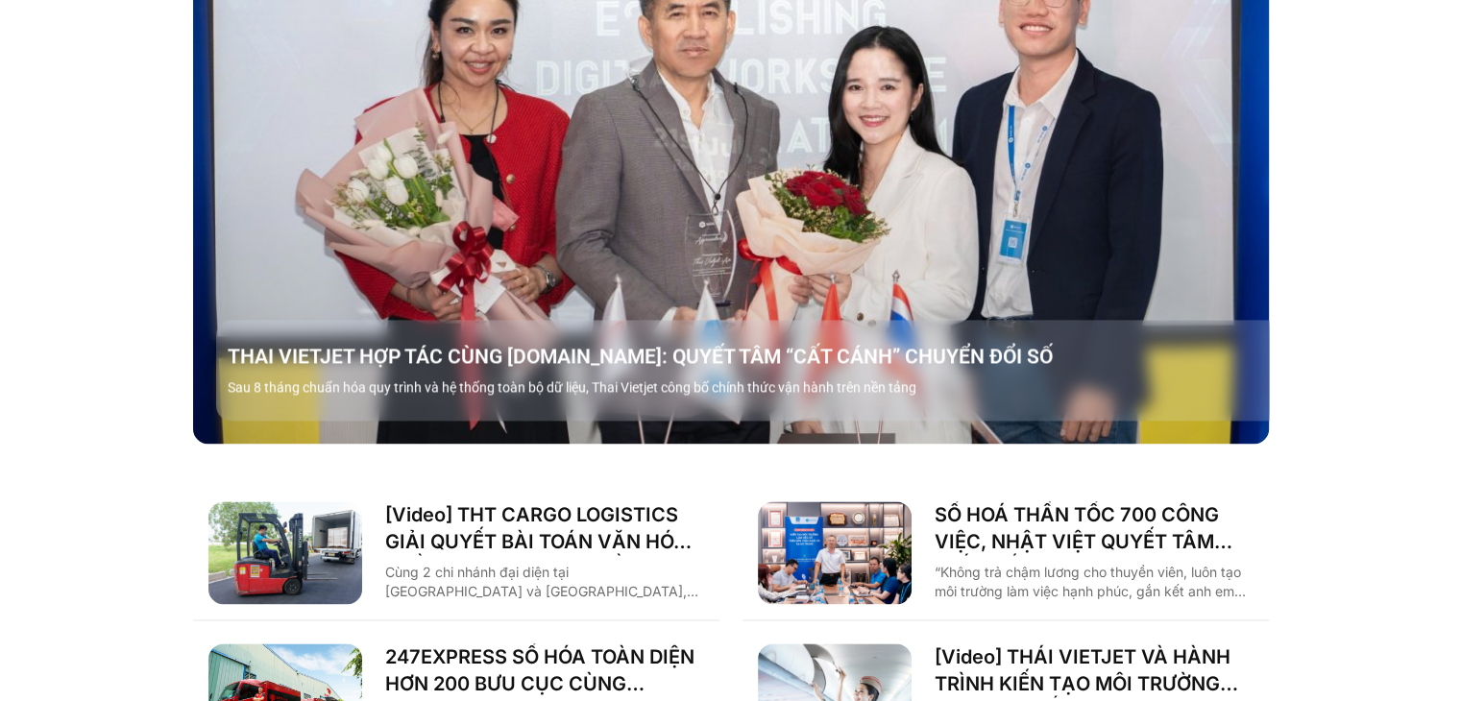
scroll to position [2358, 0]
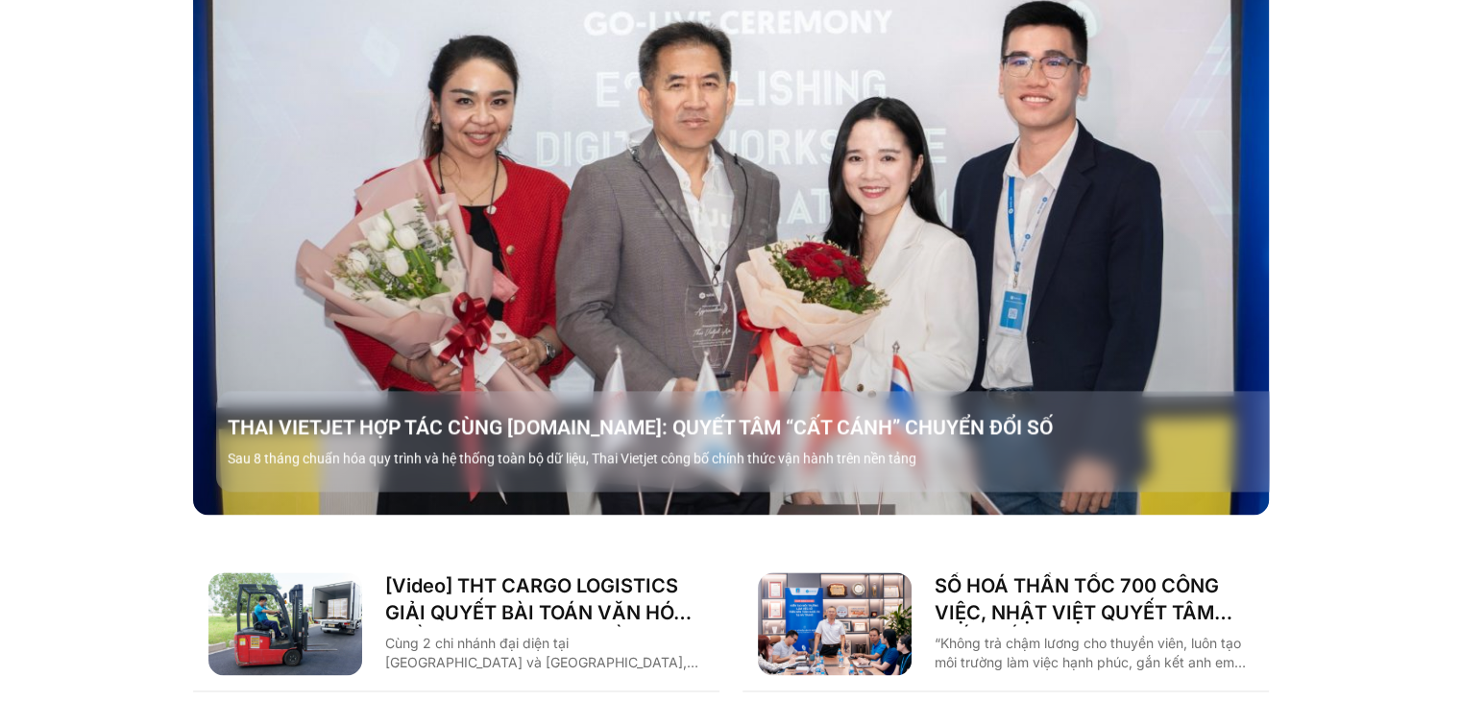
click at [522, 339] on link "Các tab. Mở mục bằng phím Enter hoặc Space, đóng bằng phím Esc và di chuyển bằn…" at bounding box center [731, 211] width 1076 height 605
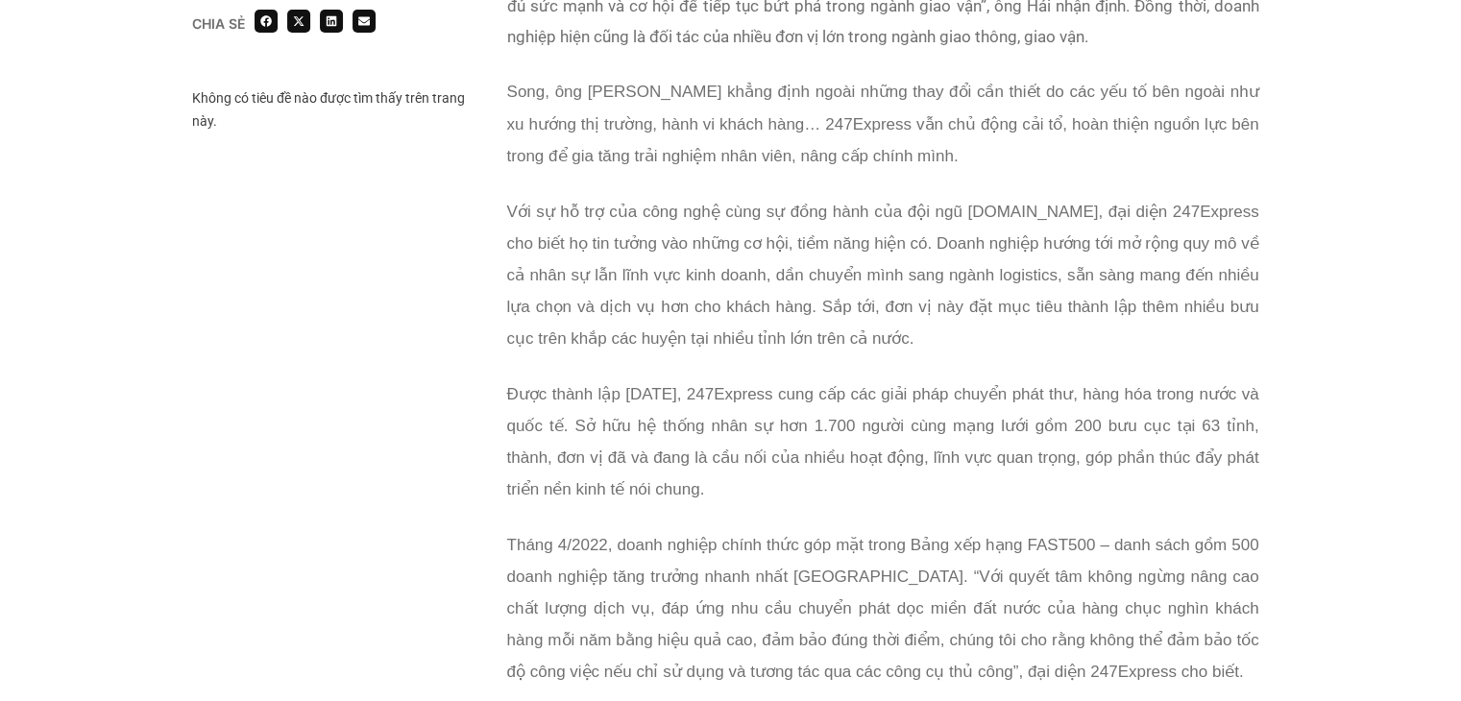
scroll to position [4035, 0]
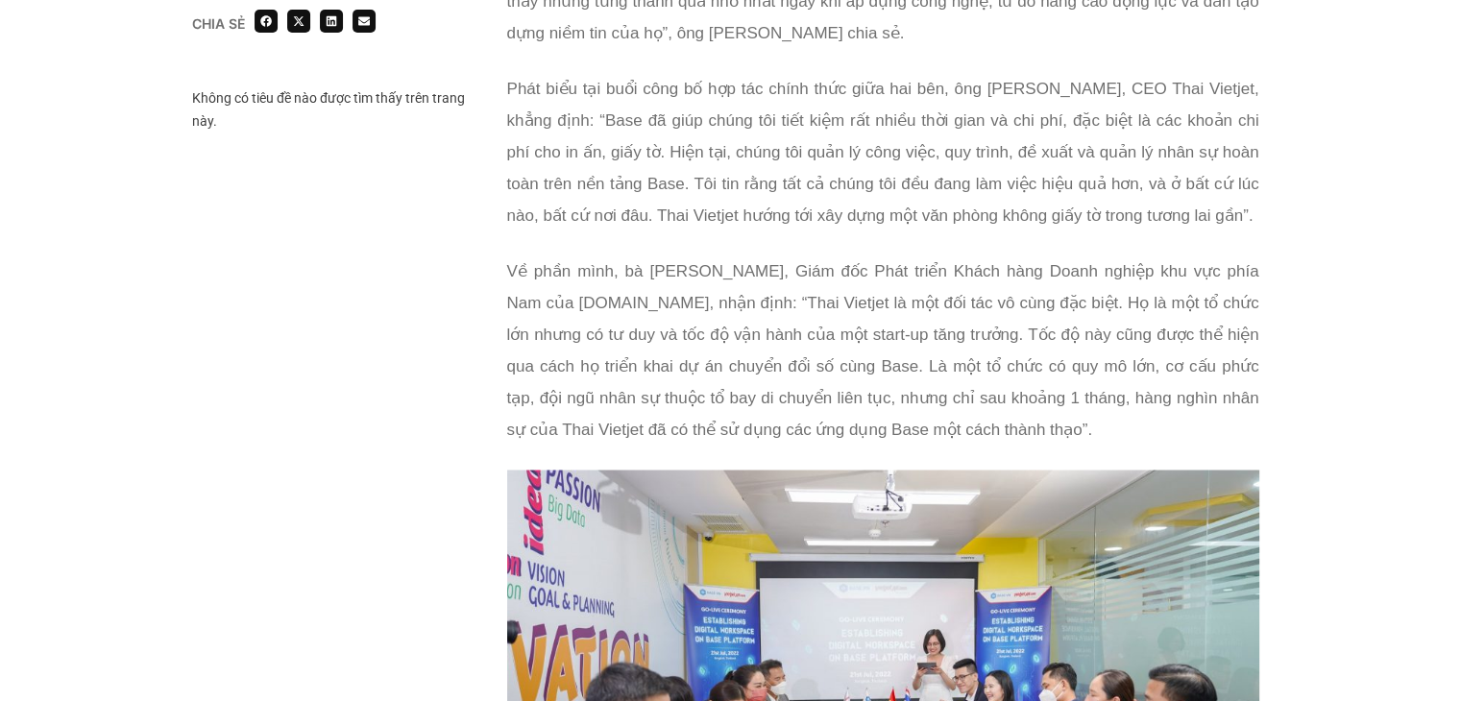
scroll to position [3458, 0]
